Goal: Task Accomplishment & Management: Manage account settings

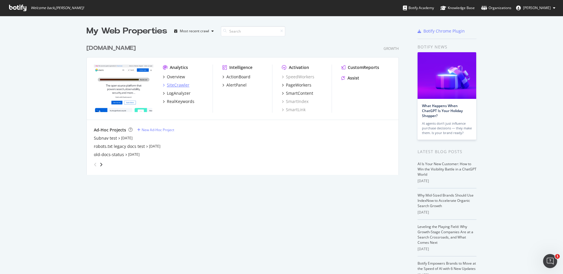
click at [177, 84] on div "SiteCrawler" at bounding box center [178, 85] width 23 height 6
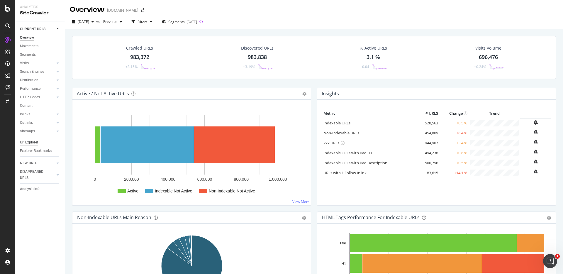
click at [33, 143] on div "Url Explorer" at bounding box center [29, 142] width 18 height 6
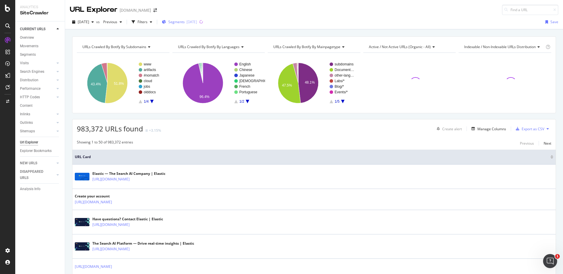
click at [184, 21] on span "Segments" at bounding box center [176, 21] width 16 height 5
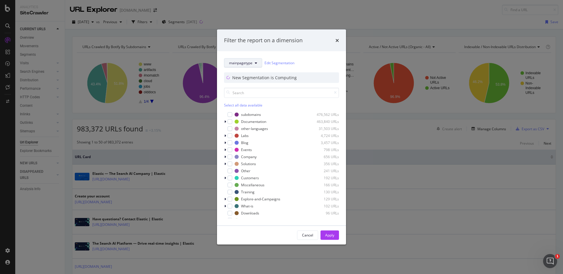
click at [253, 63] on button "mainpagetype" at bounding box center [243, 62] width 38 height 9
click at [250, 104] on span "mainpagetype" at bounding box center [248, 105] width 38 height 5
click at [226, 122] on icon "modal" at bounding box center [225, 122] width 2 height 4
click at [229, 122] on div "modal" at bounding box center [229, 121] width 5 height 5
click at [334, 235] on button "Apply" at bounding box center [329, 234] width 18 height 9
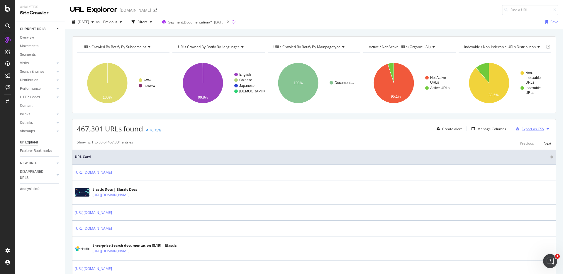
click at [541, 130] on div "Export as CSV" at bounding box center [532, 128] width 23 height 5
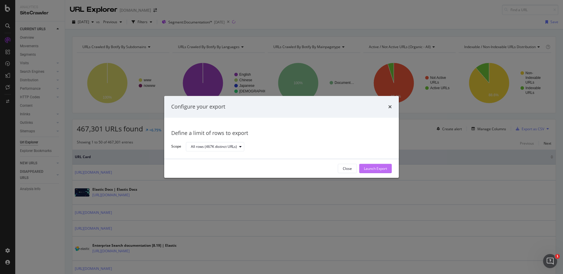
click at [376, 167] on div "Launch Export" at bounding box center [375, 168] width 23 height 5
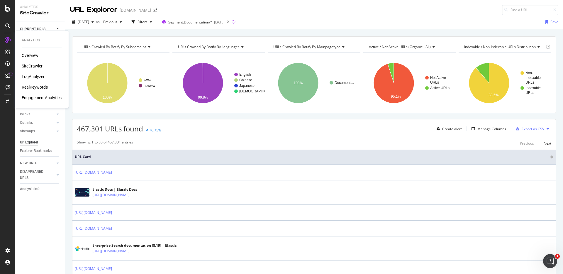
click at [36, 76] on div "LogAnalyzer" at bounding box center [33, 77] width 23 height 6
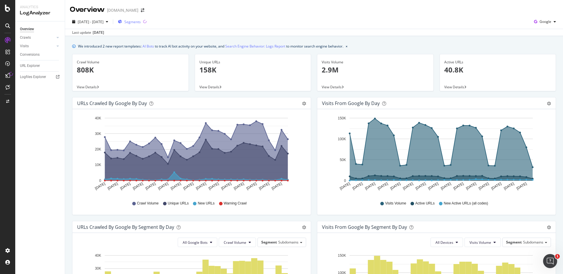
click at [141, 21] on span "Segments" at bounding box center [132, 21] width 16 height 5
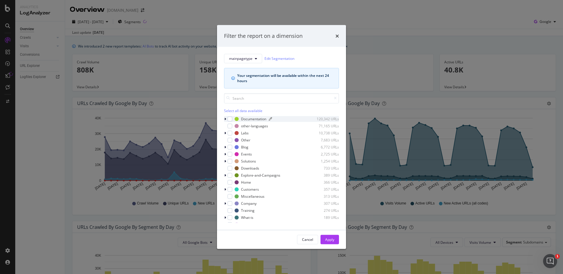
click at [238, 117] on div "Documentation 120,342 URLs" at bounding box center [287, 118] width 104 height 5
click at [231, 117] on div "modal" at bounding box center [229, 118] width 5 height 5
click at [335, 241] on button "Apply" at bounding box center [329, 239] width 18 height 9
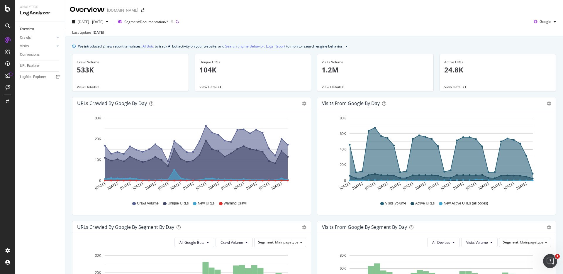
click at [216, 69] on p "104K" at bounding box center [252, 70] width 107 height 10
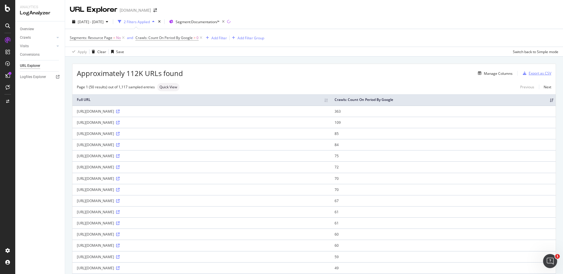
click at [543, 75] on div "Export as CSV" at bounding box center [540, 73] width 23 height 5
click at [542, 73] on div "Export as CSV" at bounding box center [540, 73] width 23 height 5
click at [6, 75] on icon at bounding box center [7, 75] width 5 height 5
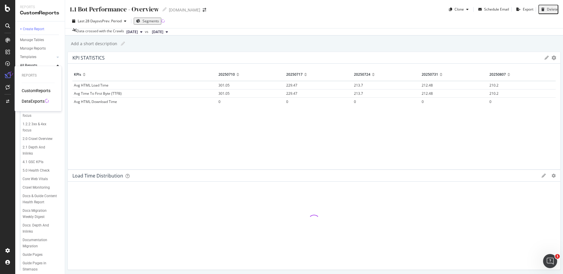
click at [33, 101] on div "DataExports" at bounding box center [33, 101] width 23 height 6
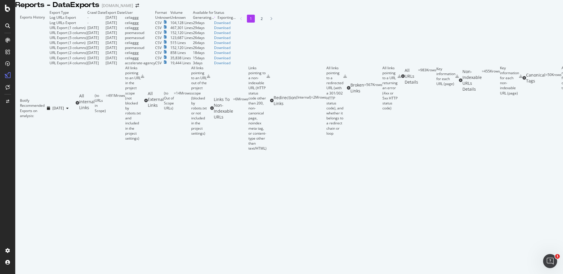
click at [50, 24] on div "Exports History" at bounding box center [32, 37] width 34 height 55
click at [226, 35] on div "Download" at bounding box center [218, 32] width 16 height 5
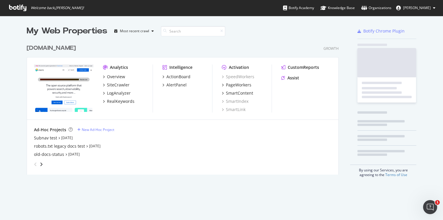
scroll to position [220, 443]
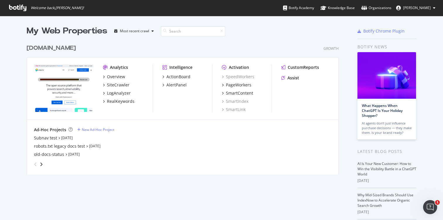
click at [22, 7] on icon at bounding box center [17, 8] width 17 height 6
click at [137, 33] on div "Most recent crawl" at bounding box center [134, 31] width 29 height 4
click at [139, 27] on div "Most recent crawl" at bounding box center [134, 31] width 44 height 9
drag, startPoint x: 81, startPoint y: 9, endPoint x: 78, endPoint y: 9, distance: 3.2
click at [81, 9] on span "Welcome back, [PERSON_NAME] !" at bounding box center [57, 8] width 53 height 5
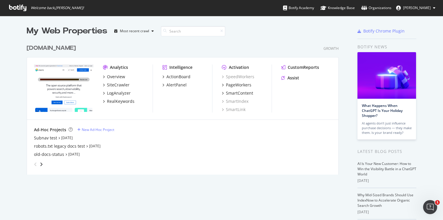
click at [15, 9] on icon at bounding box center [17, 8] width 17 height 6
click at [115, 84] on div "SiteCrawler" at bounding box center [118, 85] width 23 height 6
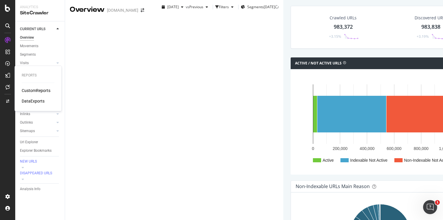
click at [35, 99] on div "DataExports" at bounding box center [33, 101] width 23 height 6
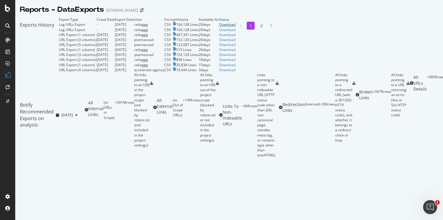
click at [236, 27] on div "Download" at bounding box center [227, 24] width 16 height 5
click at [236, 37] on div "Download" at bounding box center [227, 34] width 16 height 5
click at [7, 9] on icon at bounding box center [7, 8] width 5 height 7
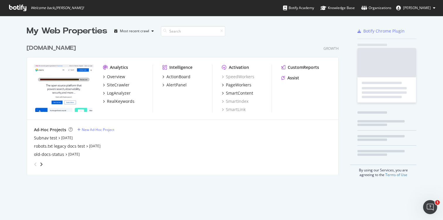
scroll to position [220, 443]
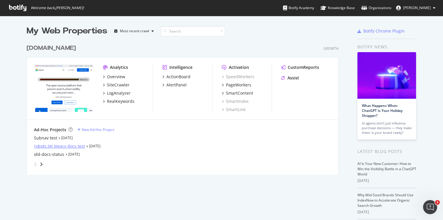
click at [54, 144] on div "robots.txt legacy docs test" at bounding box center [59, 146] width 51 height 6
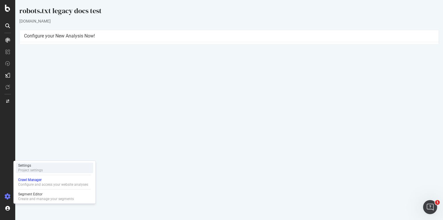
click at [41, 170] on div "Project settings" at bounding box center [30, 170] width 25 height 5
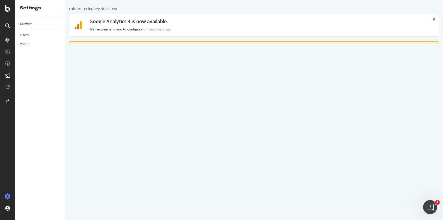
click at [124, 79] on link "Advanced Settings" at bounding box center [115, 79] width 45 height 16
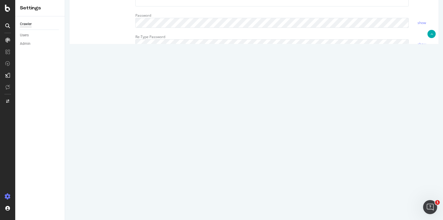
drag, startPoint x: 165, startPoint y: 130, endPoint x: 125, endPoint y: 48, distance: 91.6
click at [125, 48] on div "Report features Content Quality Evaluate Content Quality Identify areas of your…" at bounding box center [254, 69] width 361 height 461
click at [260, 121] on textarea at bounding box center [284, 107] width 299 height 54
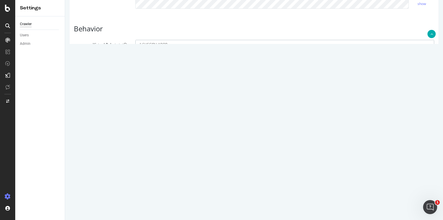
scroll to position [267, 0]
click at [166, 96] on textarea at bounding box center [284, 73] width 299 height 54
drag, startPoint x: 168, startPoint y: 95, endPoint x: 130, endPoint y: 18, distance: 85.3
click at [130, 18] on div "Report features Content Quality Evaluate Content Quality Identify areas of your…" at bounding box center [254, 34] width 361 height 461
